Goal: Navigation & Orientation: Find specific page/section

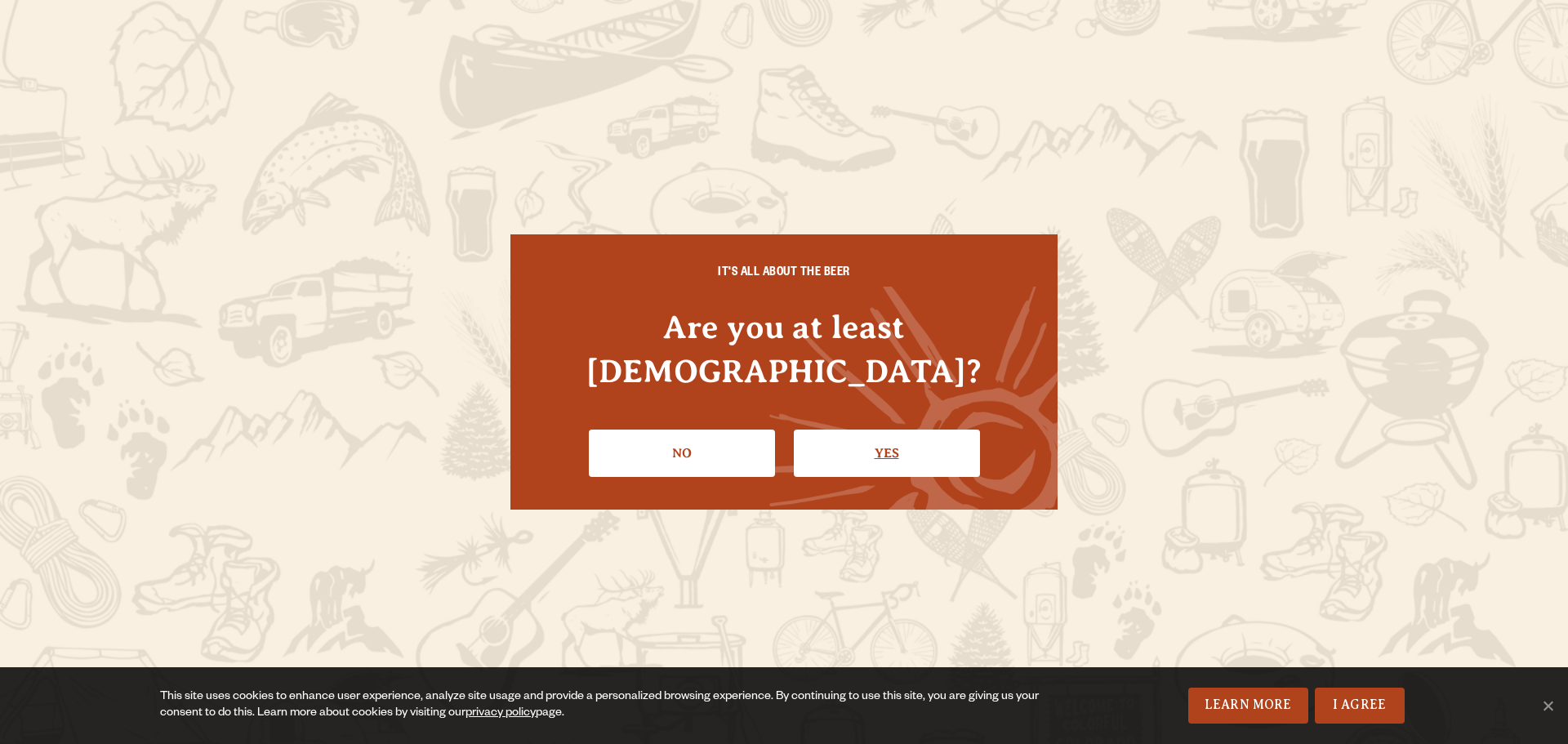
click at [893, 453] on link "Yes" at bounding box center [886, 453] width 186 height 48
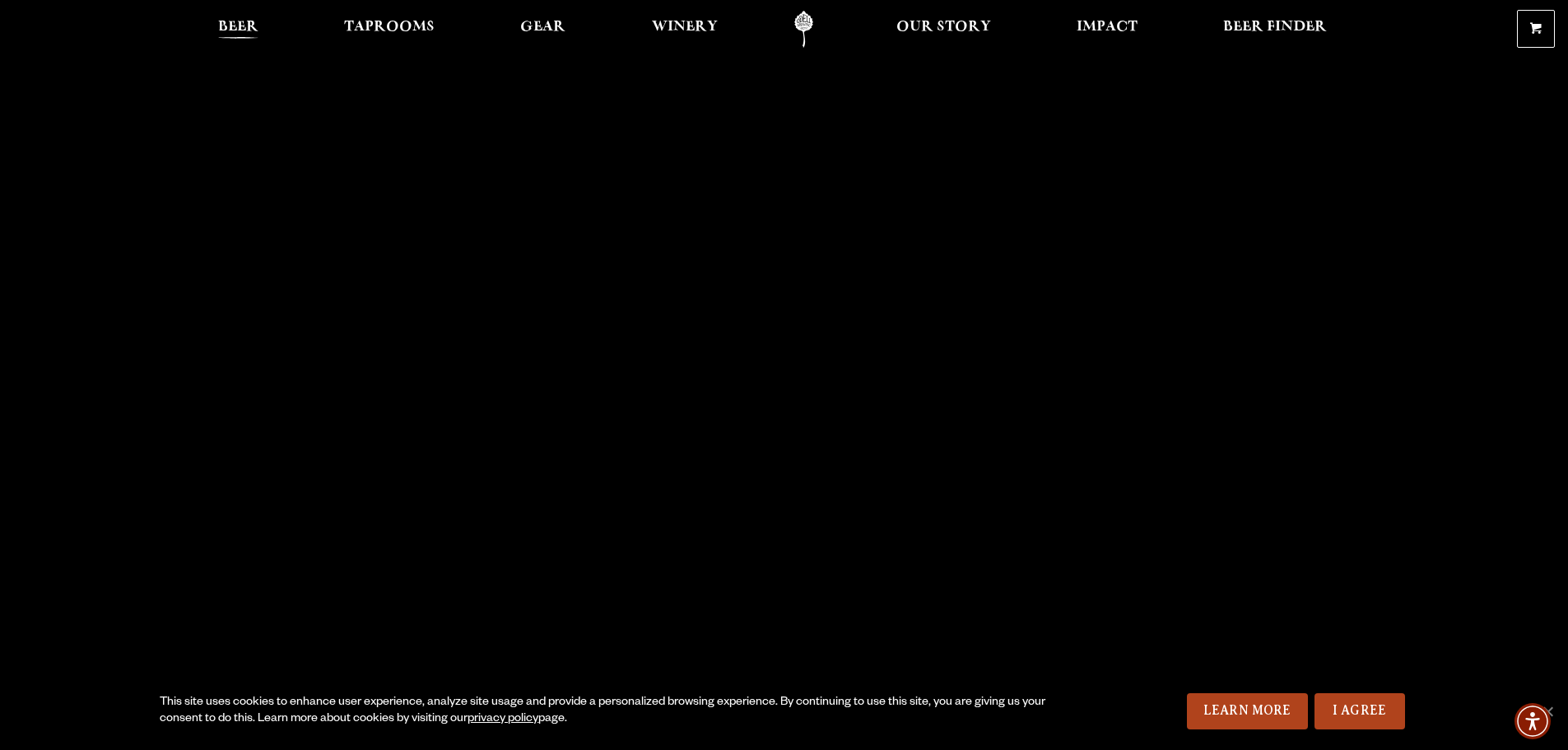
click at [255, 24] on span "Beer" at bounding box center [239, 27] width 40 height 14
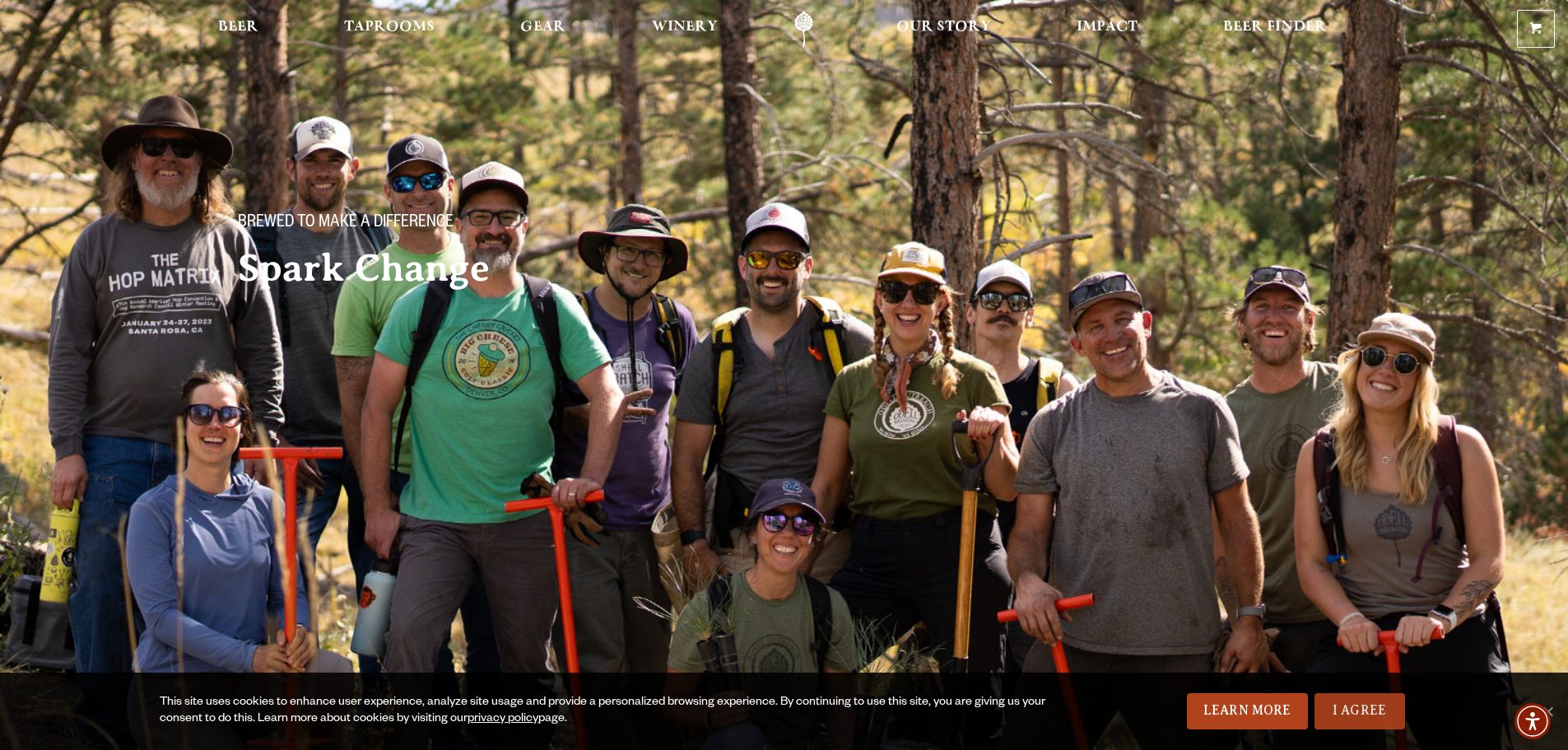
click at [1368, 705] on link "I Agree" at bounding box center [1359, 711] width 91 height 36
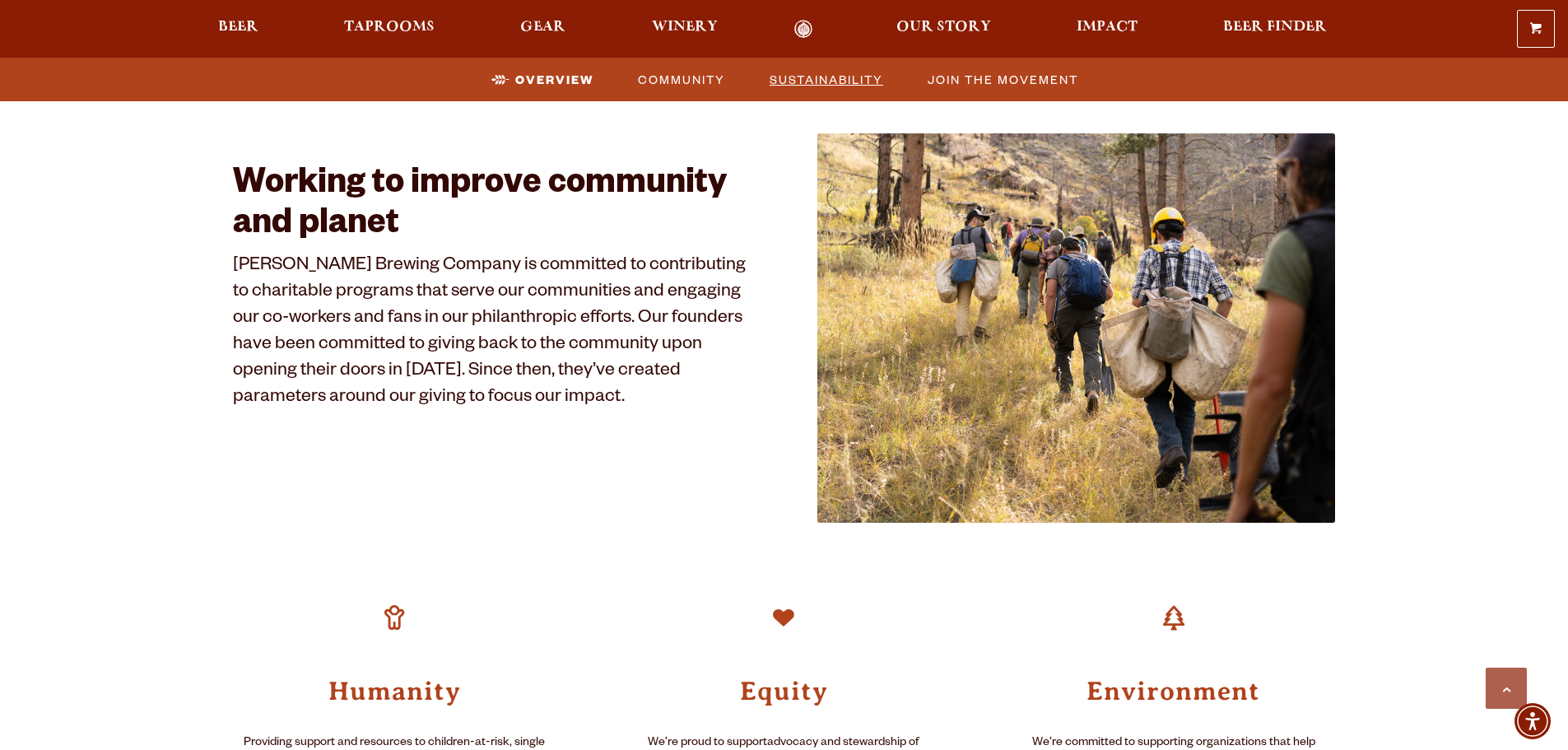
scroll to position [823, 0]
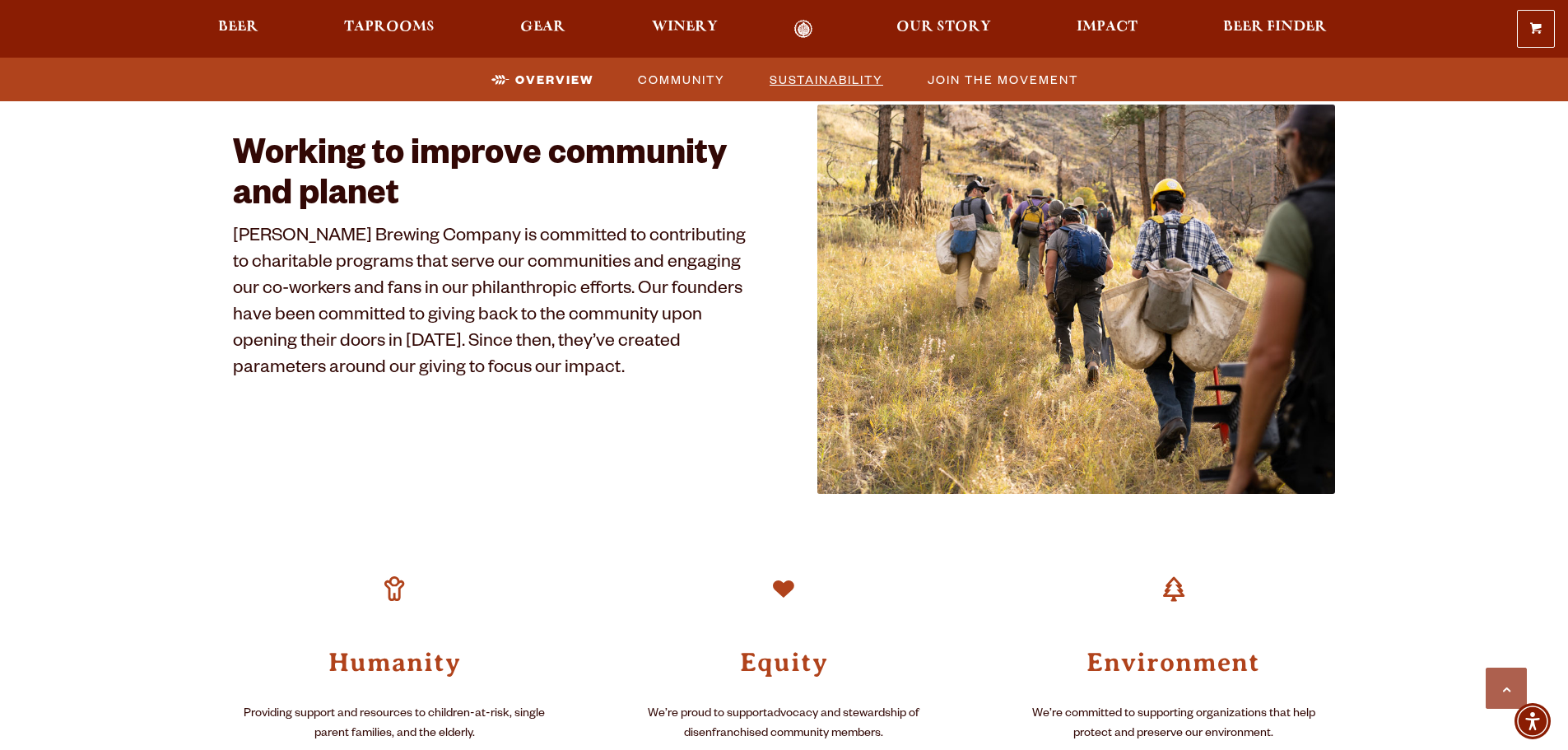
click at [864, 68] on span "Sustainability" at bounding box center [826, 79] width 113 height 24
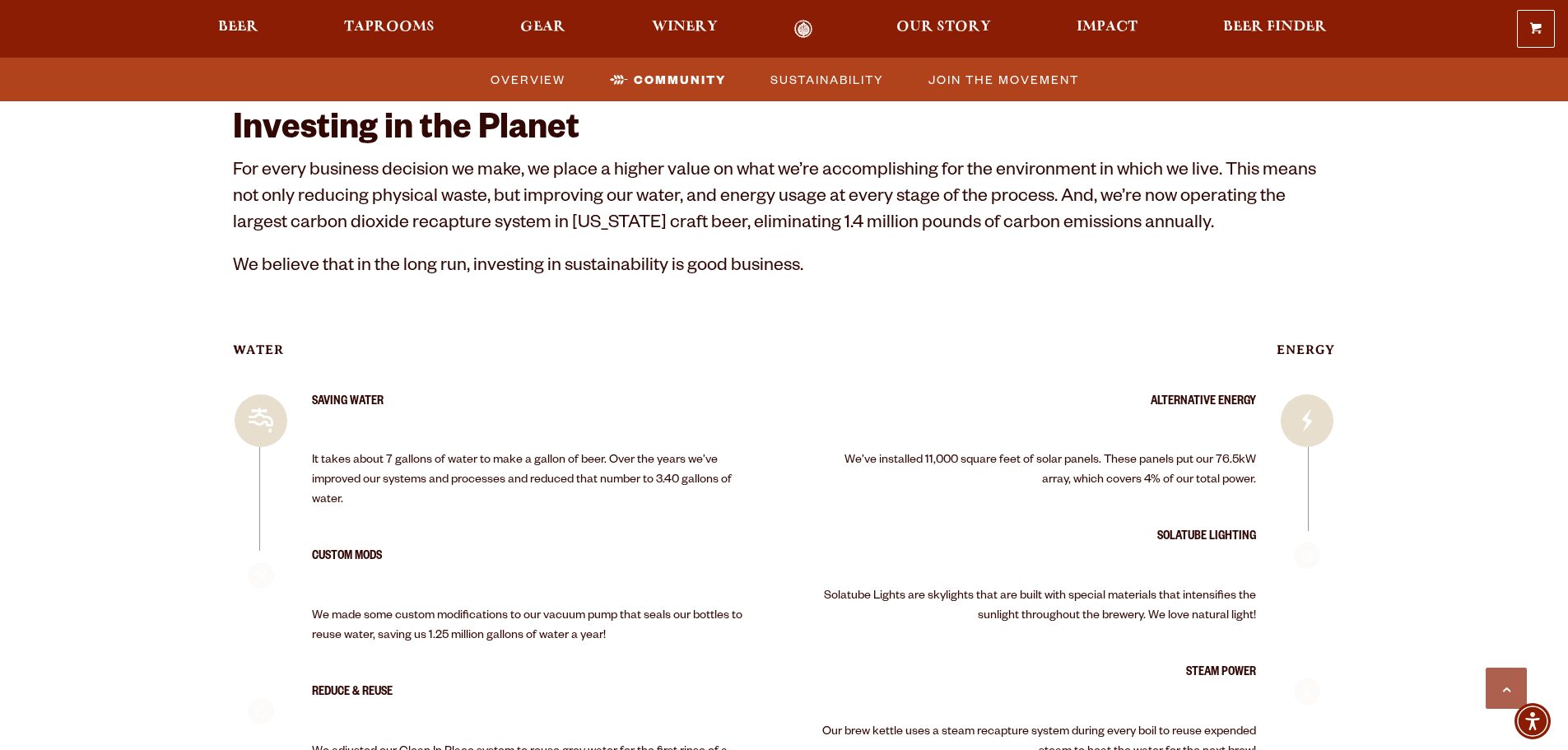
scroll to position [2430, 0]
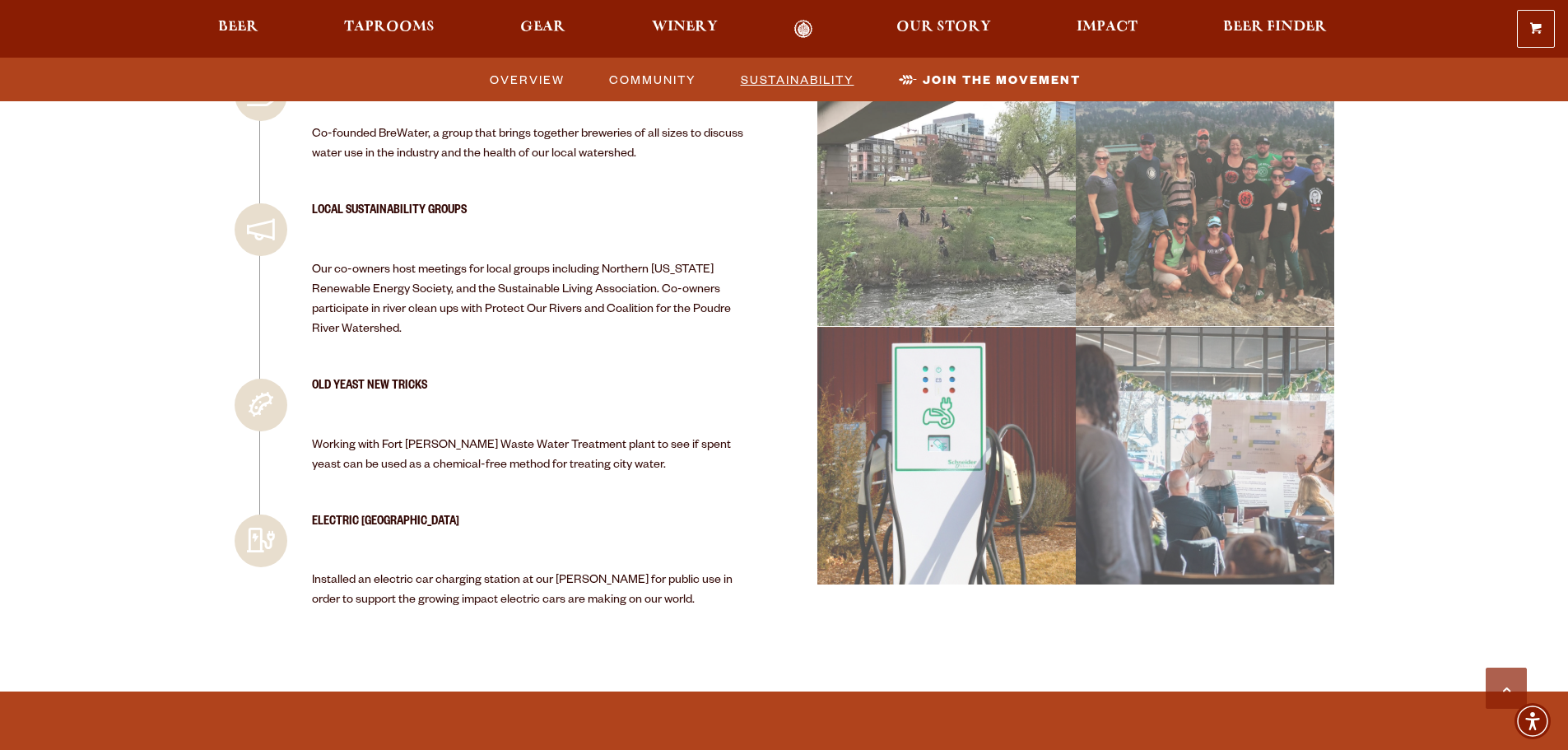
scroll to position [3747, 0]
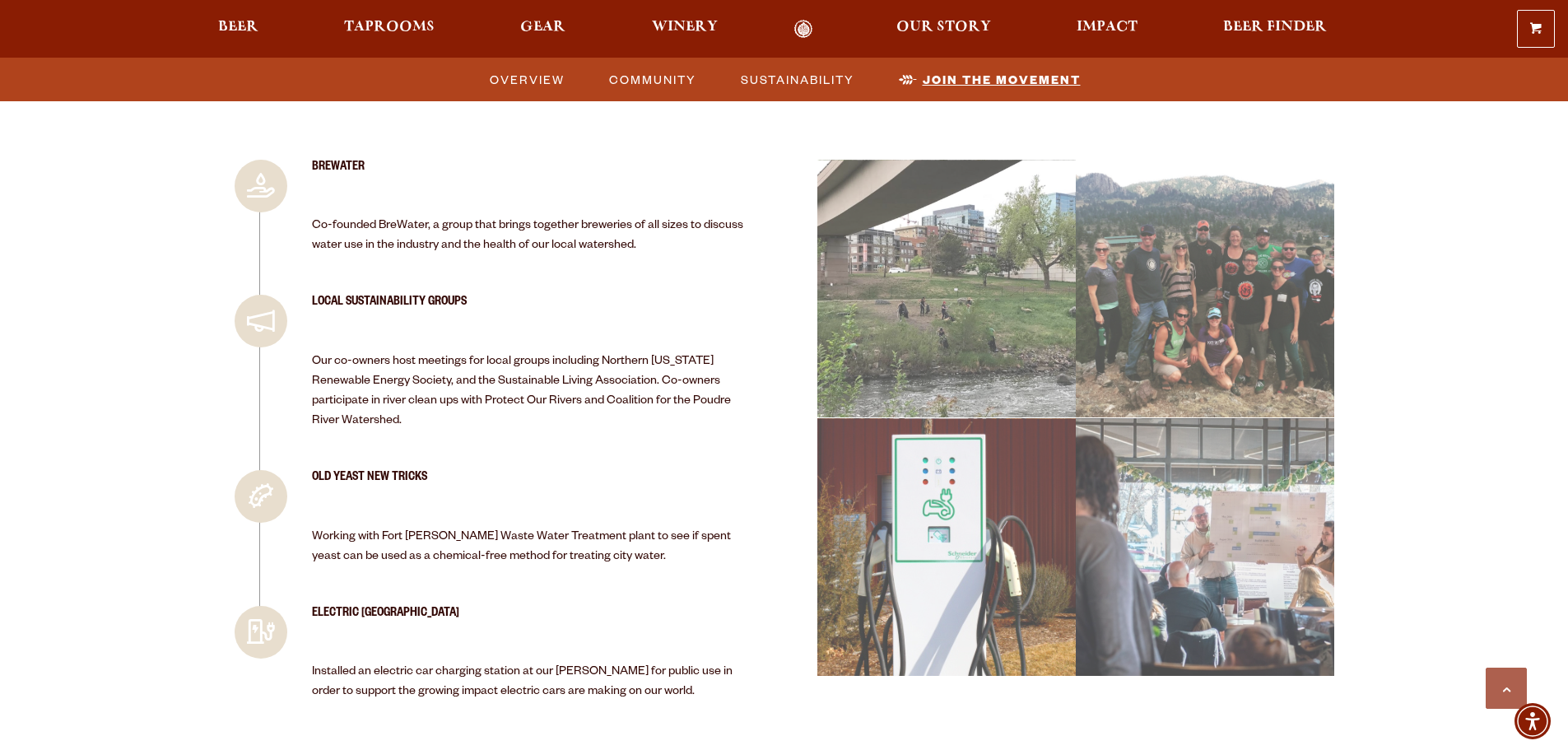
click at [1002, 79] on span "Join the Movement" at bounding box center [1001, 79] width 158 height 24
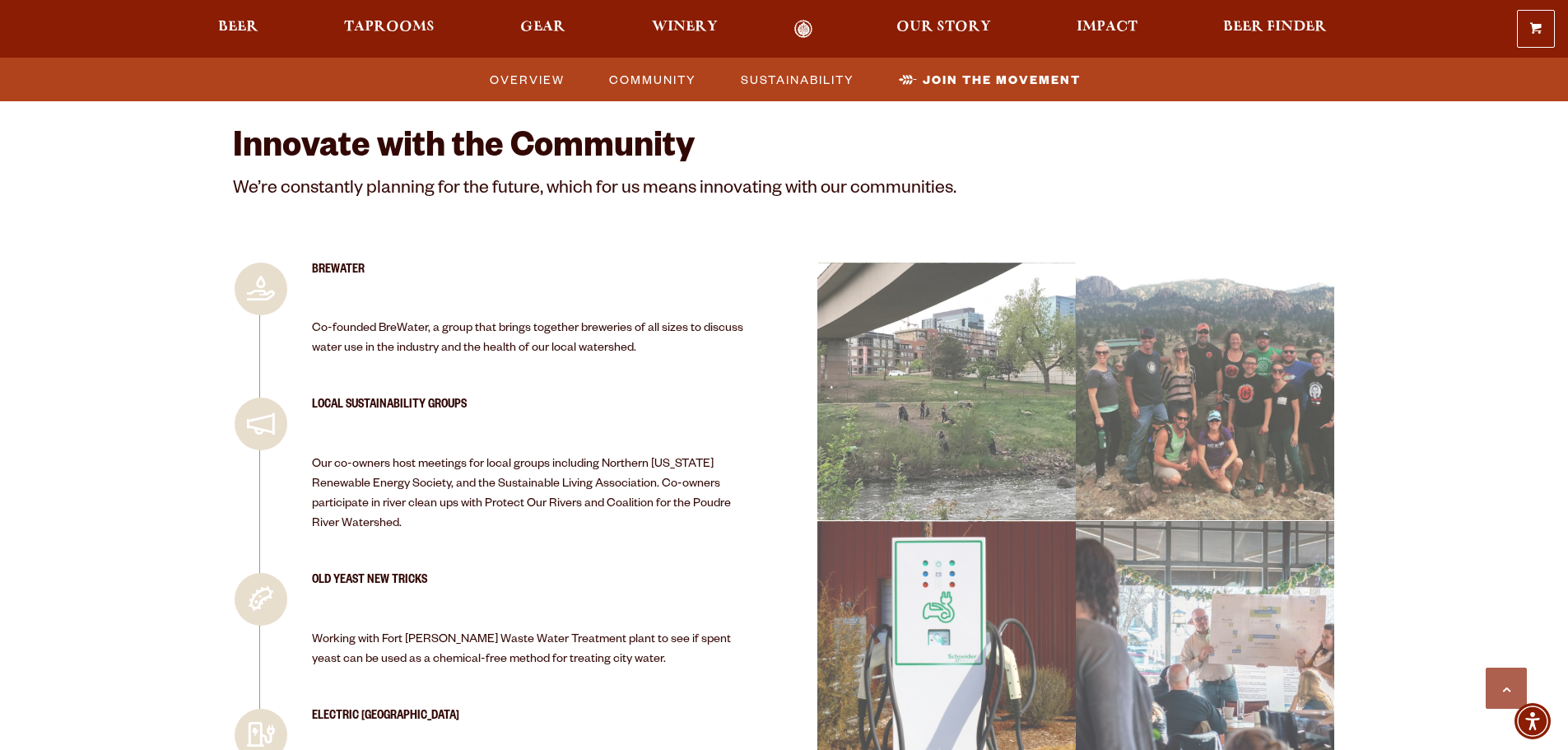
scroll to position [3644, 0]
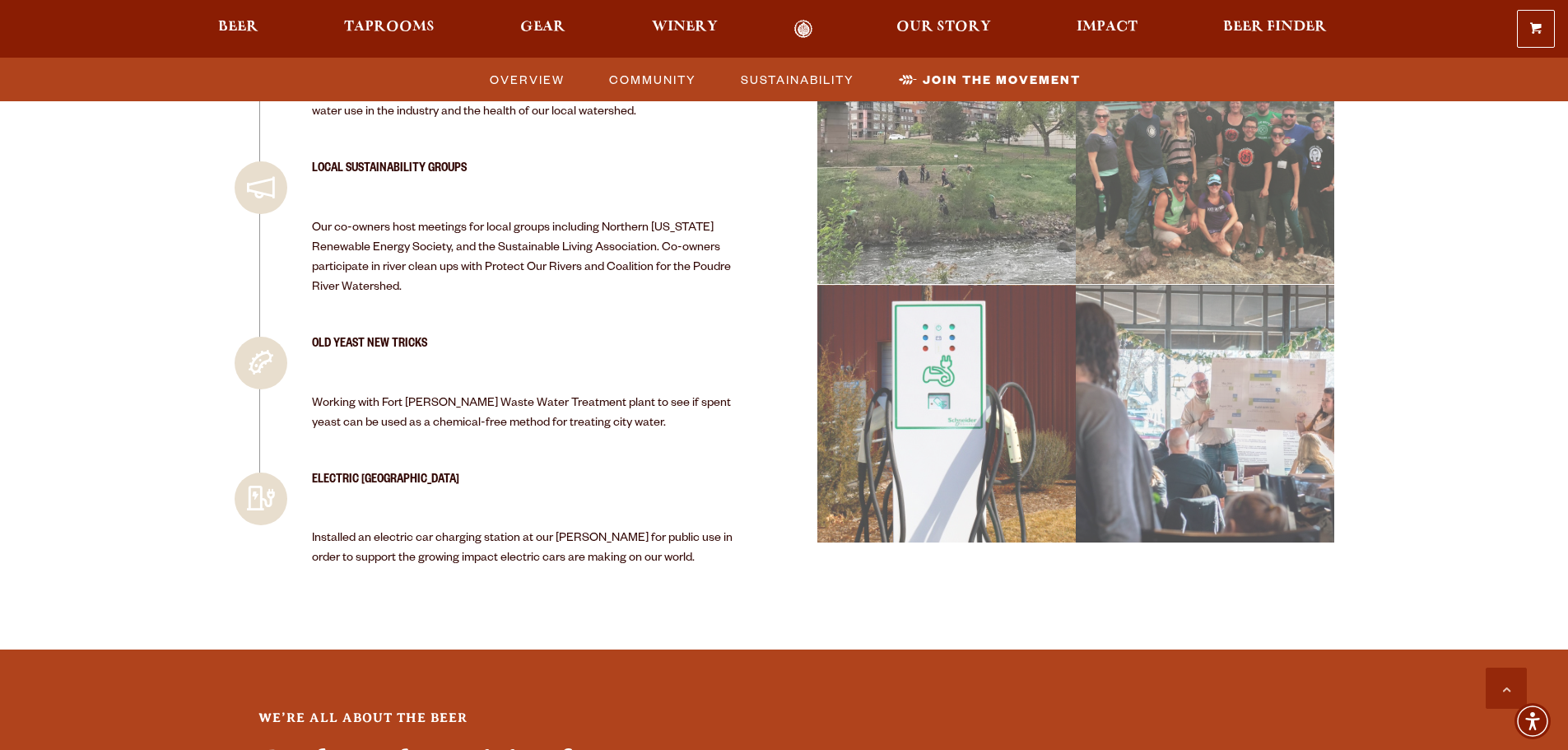
scroll to position [3891, 0]
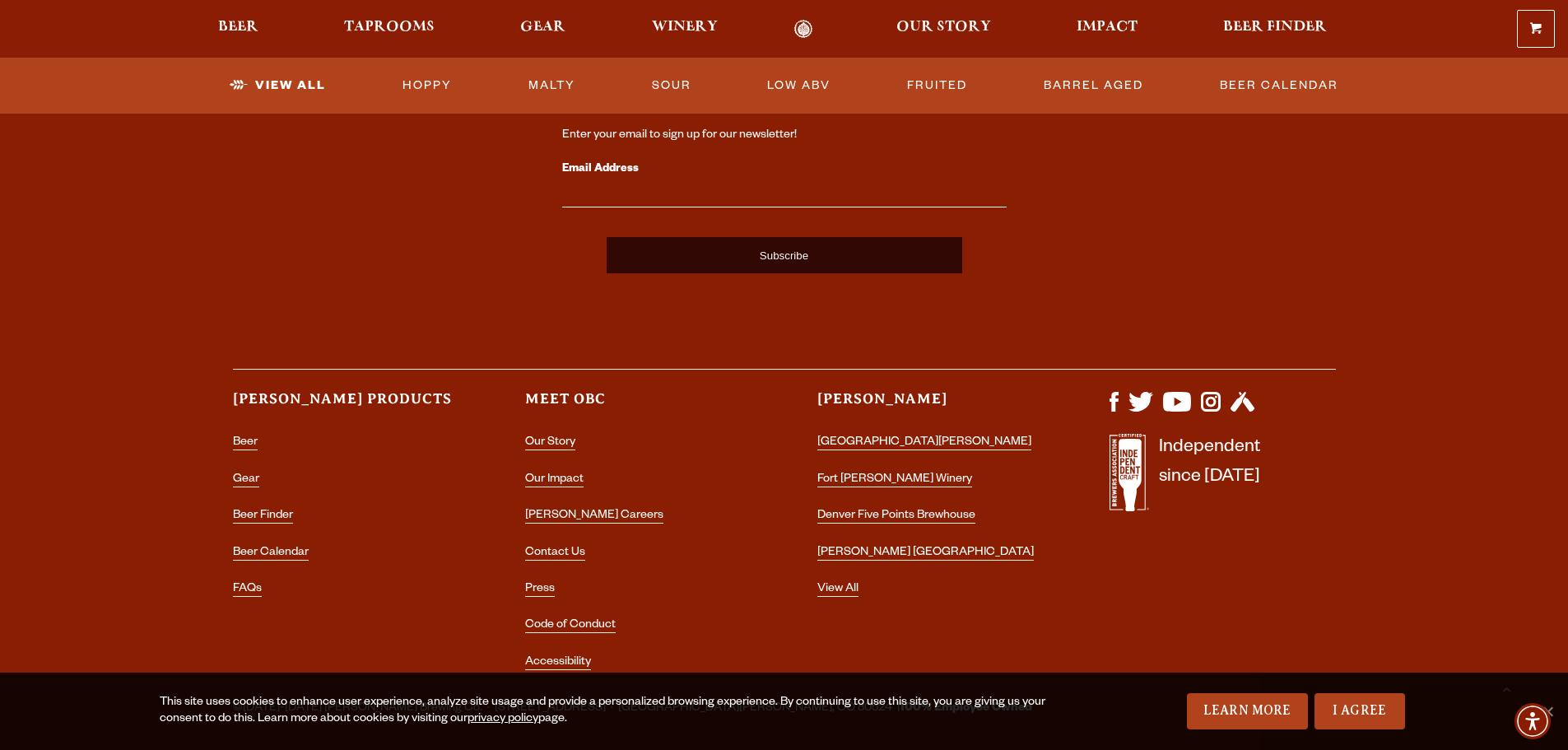
scroll to position [4150, 0]
